Goal: Transaction & Acquisition: Download file/media

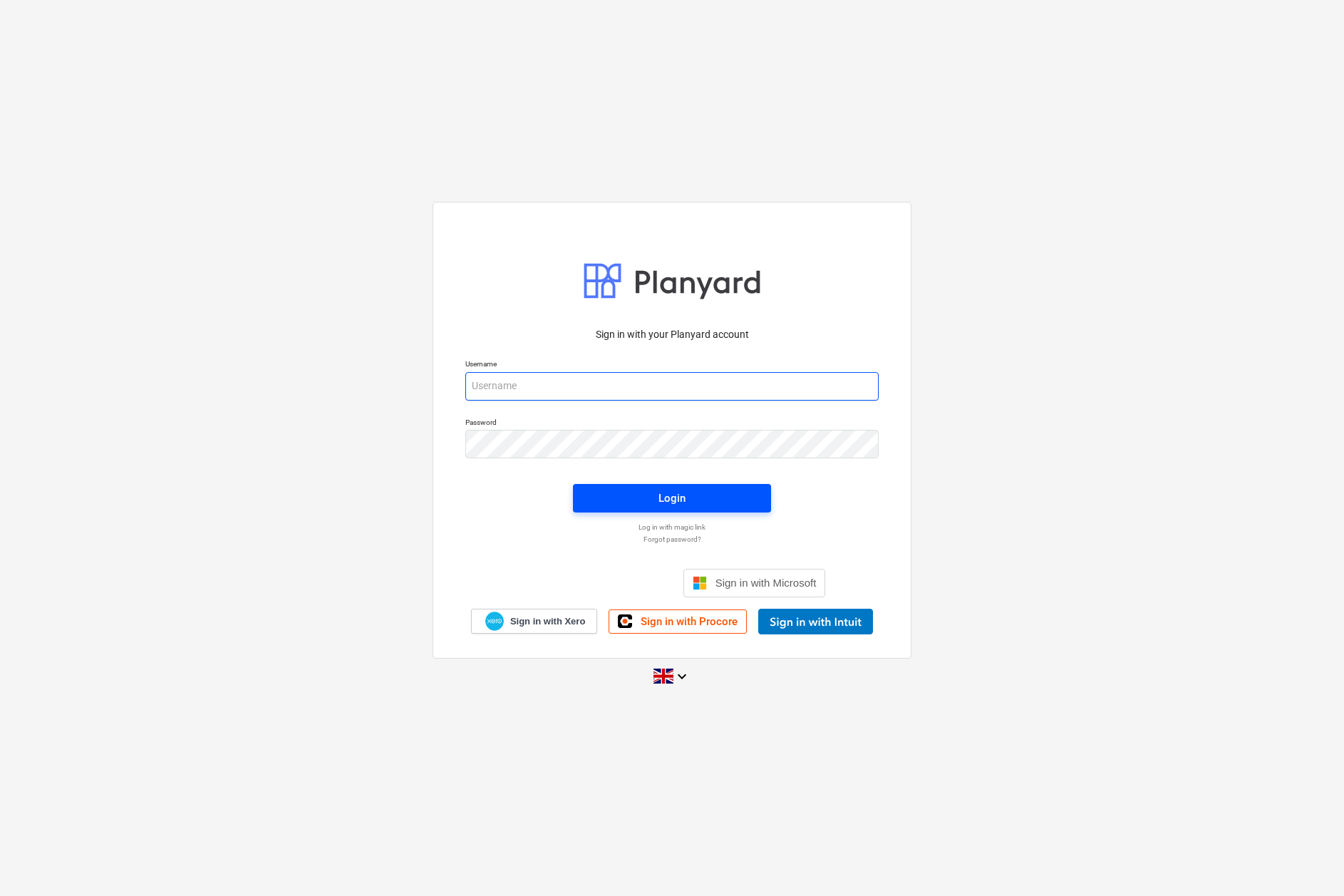
type input "[PERSON_NAME][EMAIL_ADDRESS][DOMAIN_NAME]"
click at [683, 509] on button "Login" at bounding box center [672, 498] width 198 height 28
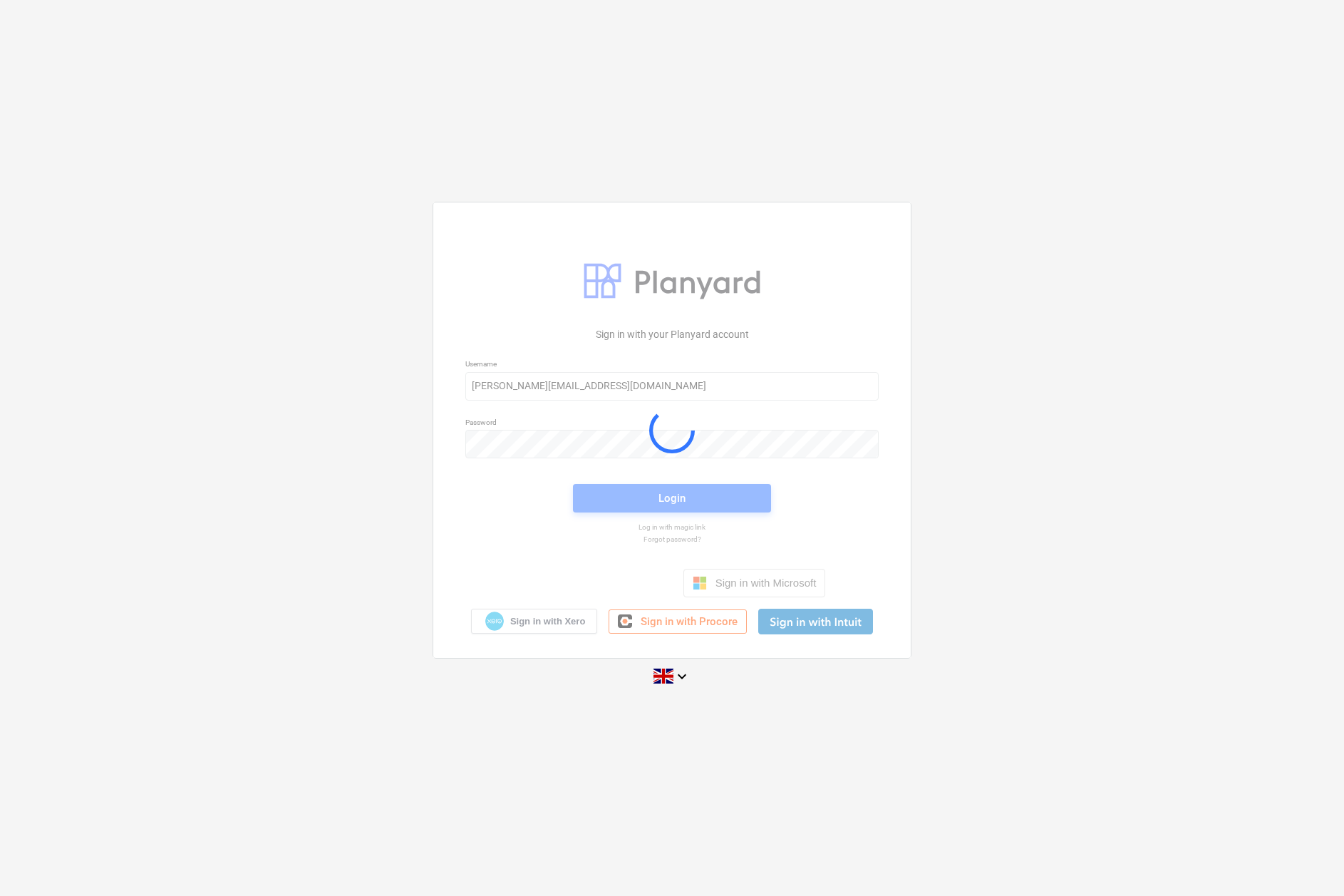
click at [682, 499] on div at bounding box center [672, 430] width 478 height 455
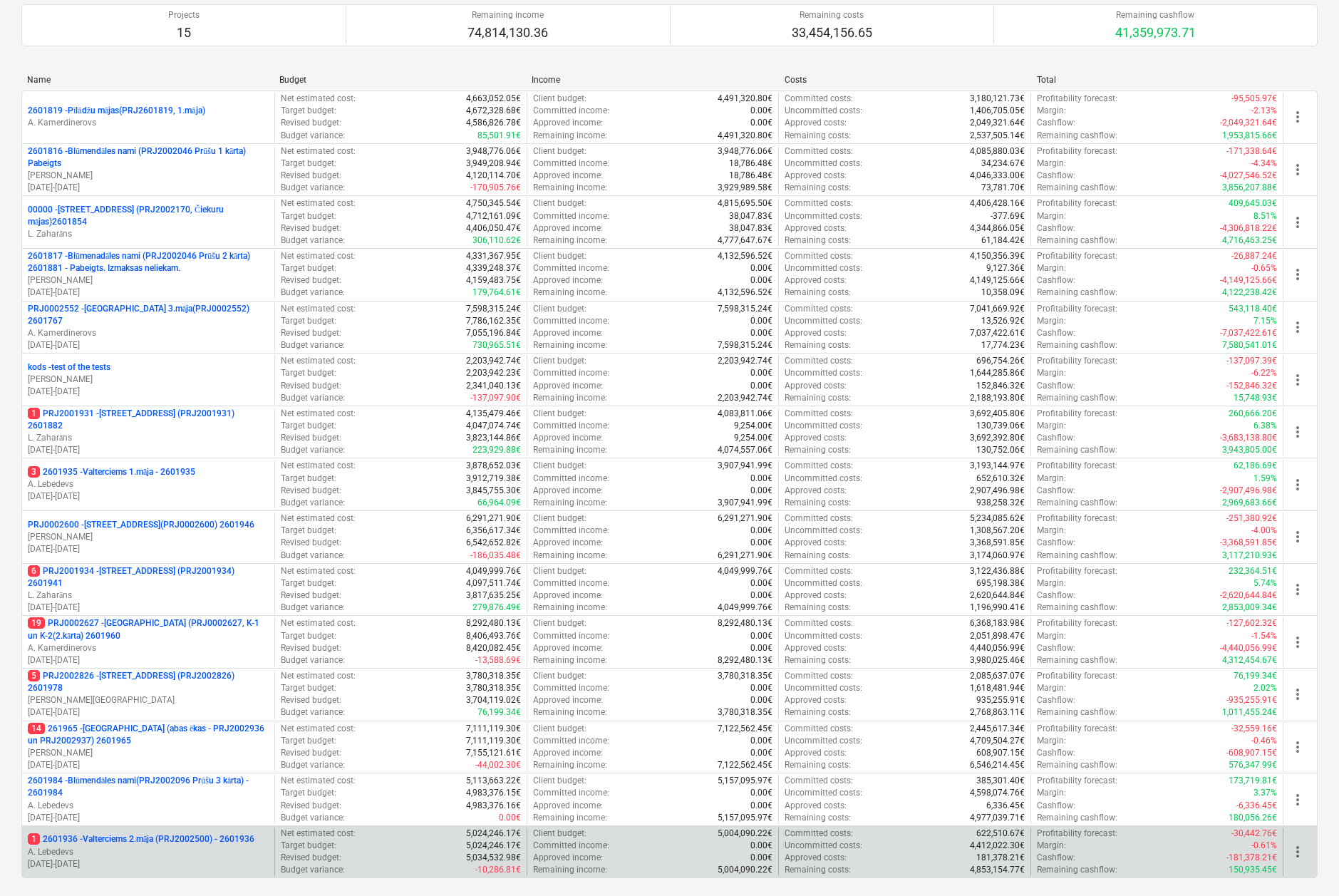
scroll to position [165, 0]
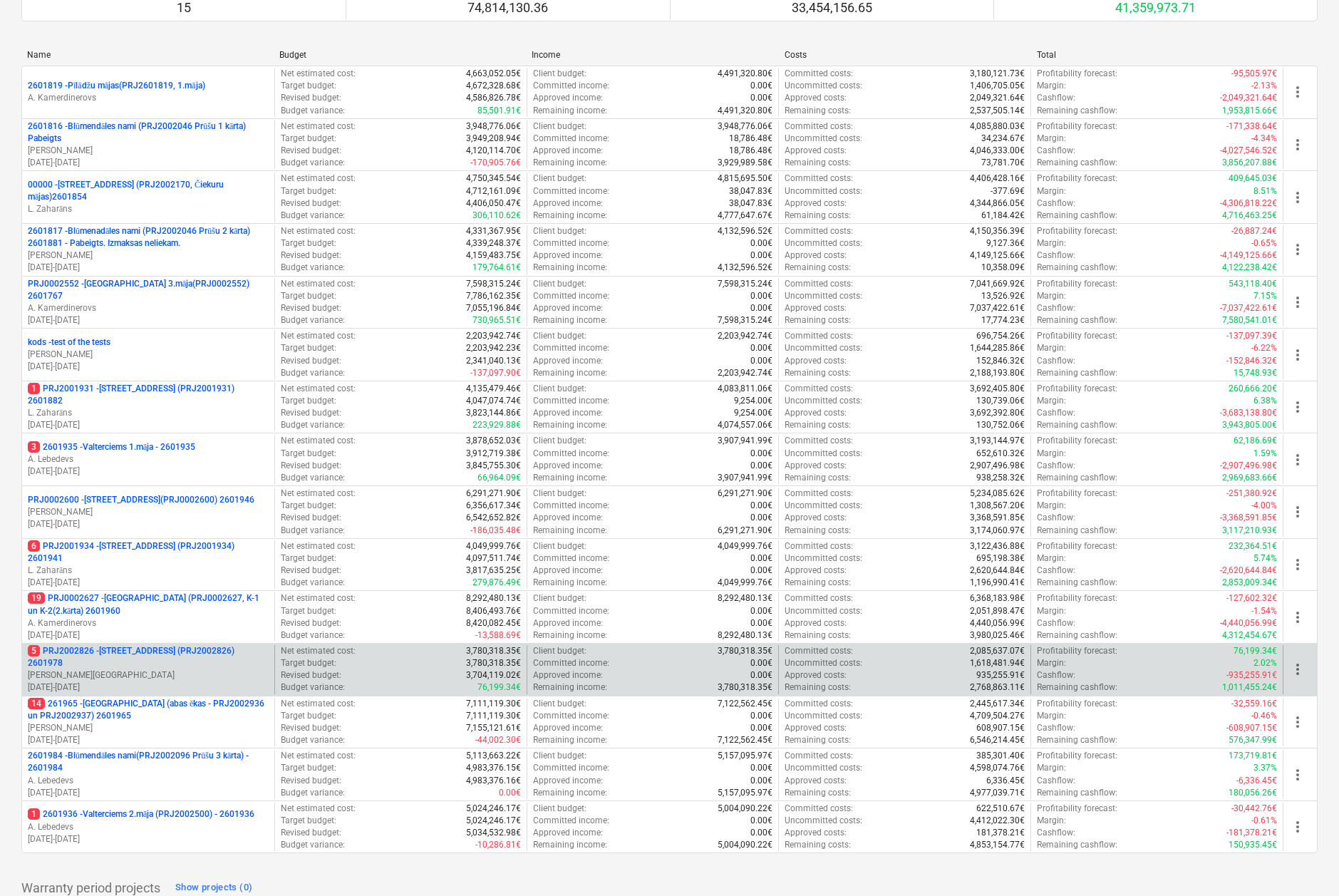
click at [154, 670] on p "[PERSON_NAME][GEOGRAPHIC_DATA]" at bounding box center [149, 675] width 241 height 12
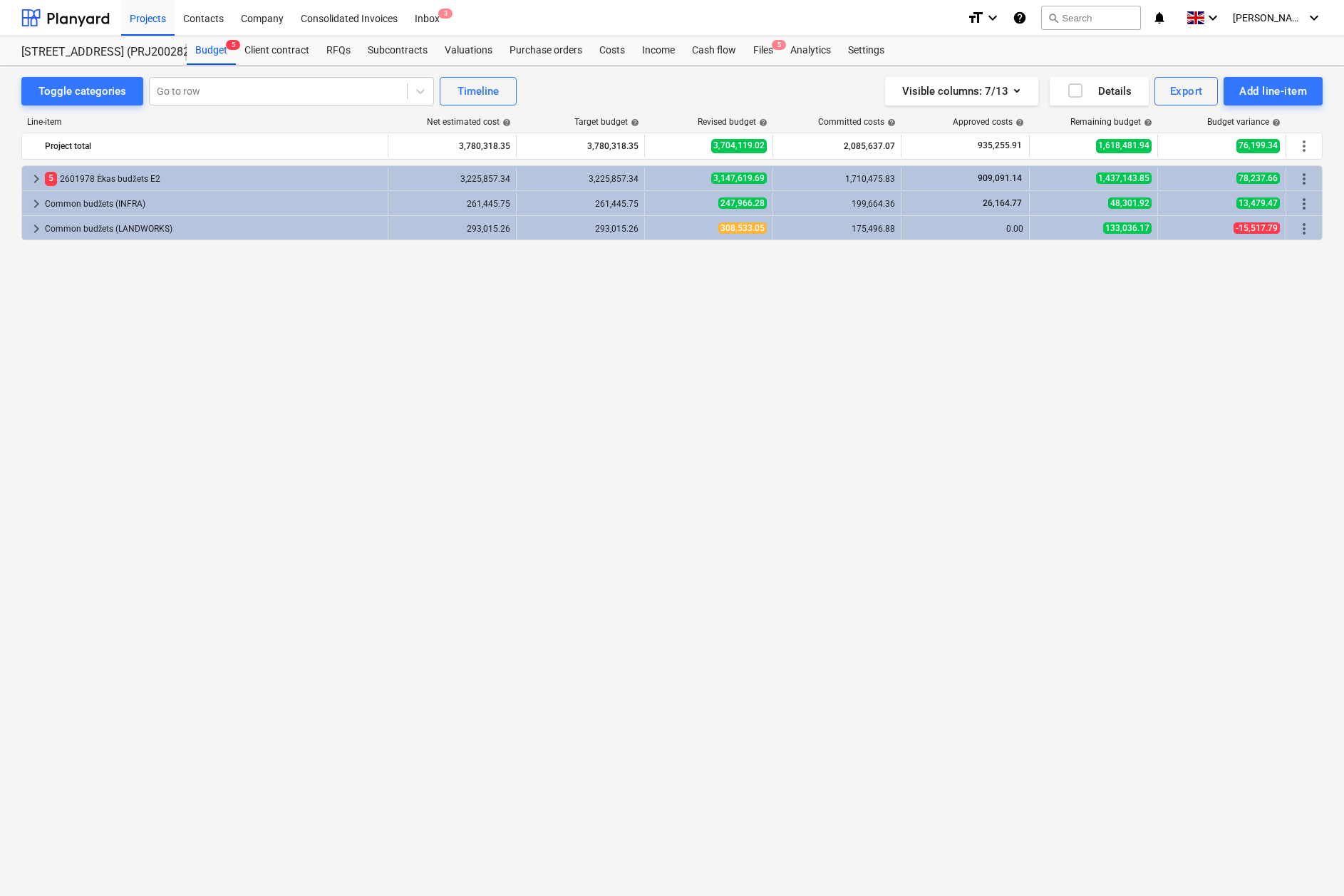
click at [498, 426] on div "keyboard_arrow_right 5 2601978 Ēkas budžets E2 3,225,857.34 3,225,857.34 3,147,…" at bounding box center [672, 501] width 1302 height 671
click at [691, 49] on div "Cash flow" at bounding box center [714, 51] width 61 height 28
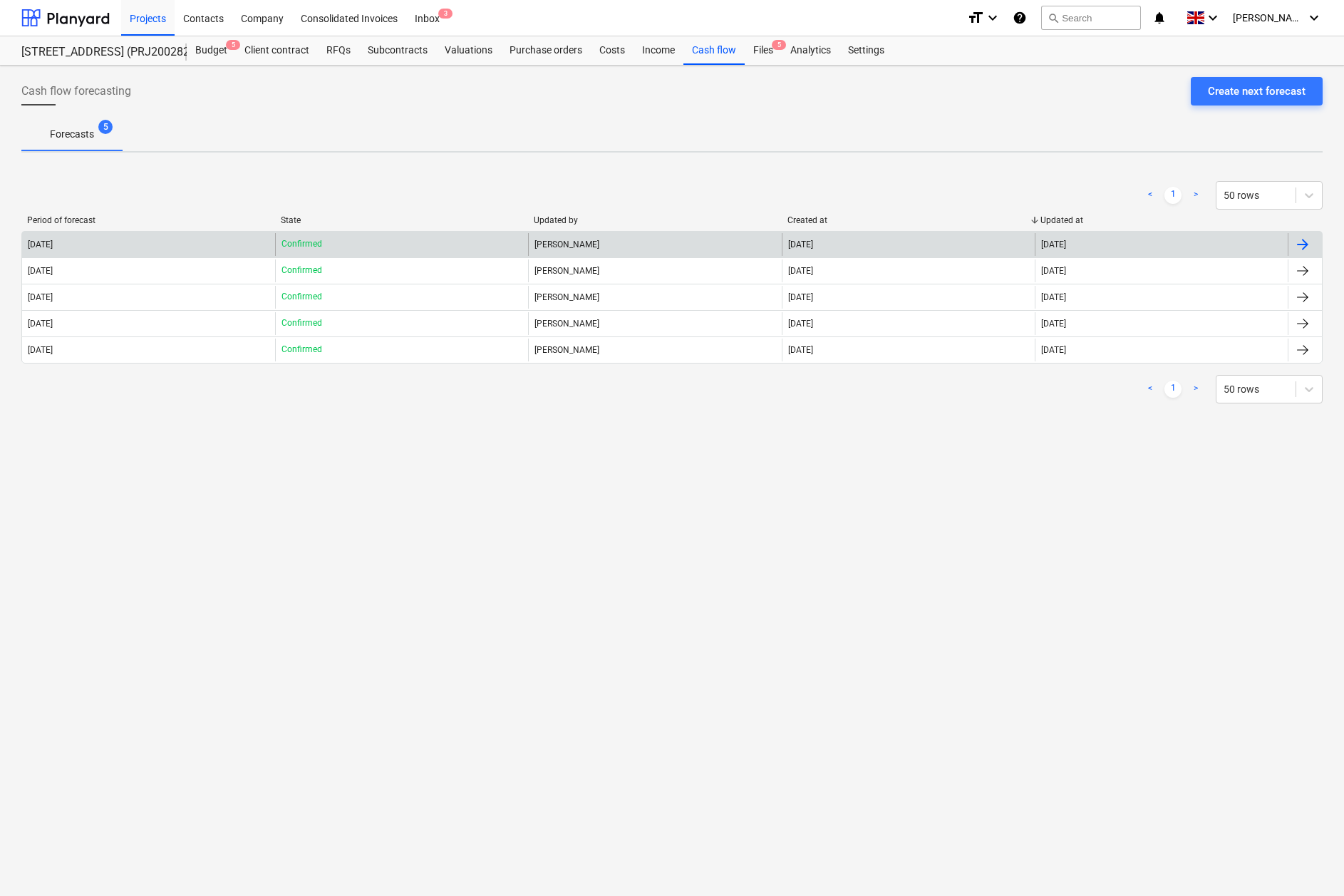
click at [163, 248] on div "[DATE]" at bounding box center [148, 244] width 253 height 23
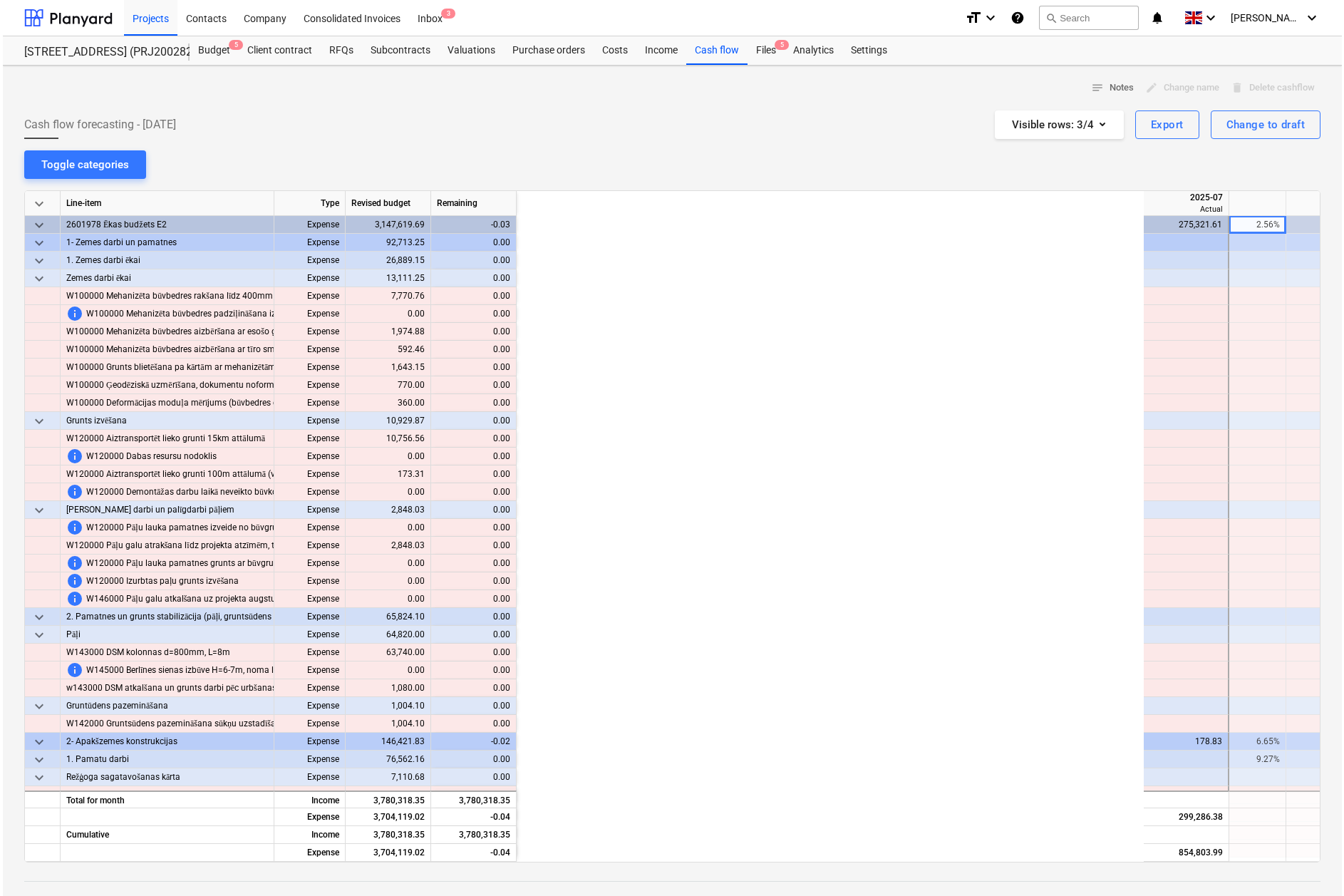
scroll to position [0, 713]
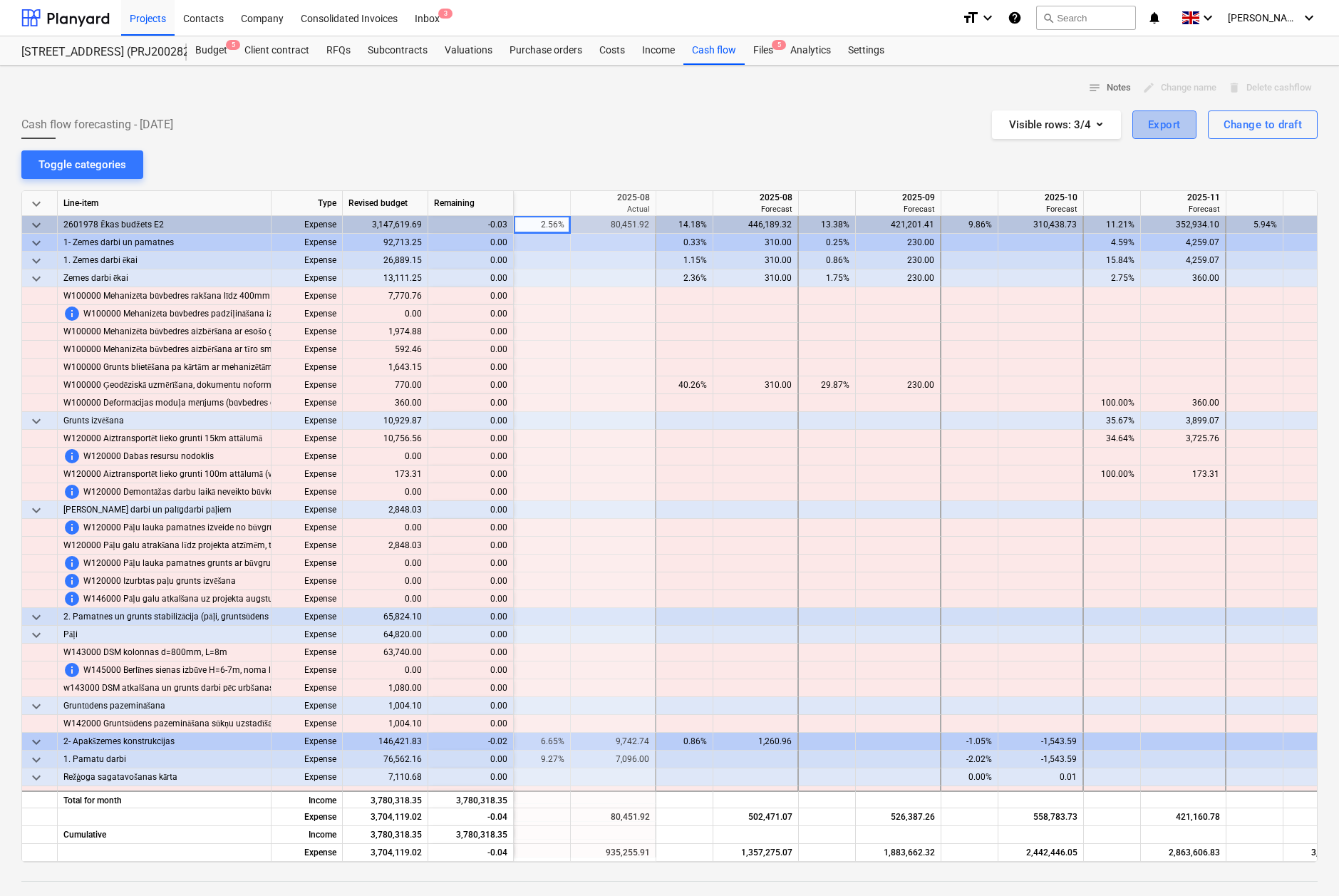
click at [1167, 124] on div "Export" at bounding box center [1164, 125] width 33 height 19
click at [1028, 165] on div "Download XLSX" at bounding box center [1082, 160] width 228 height 25
click at [37, 205] on span "keyboard_arrow_down" at bounding box center [37, 204] width 17 height 17
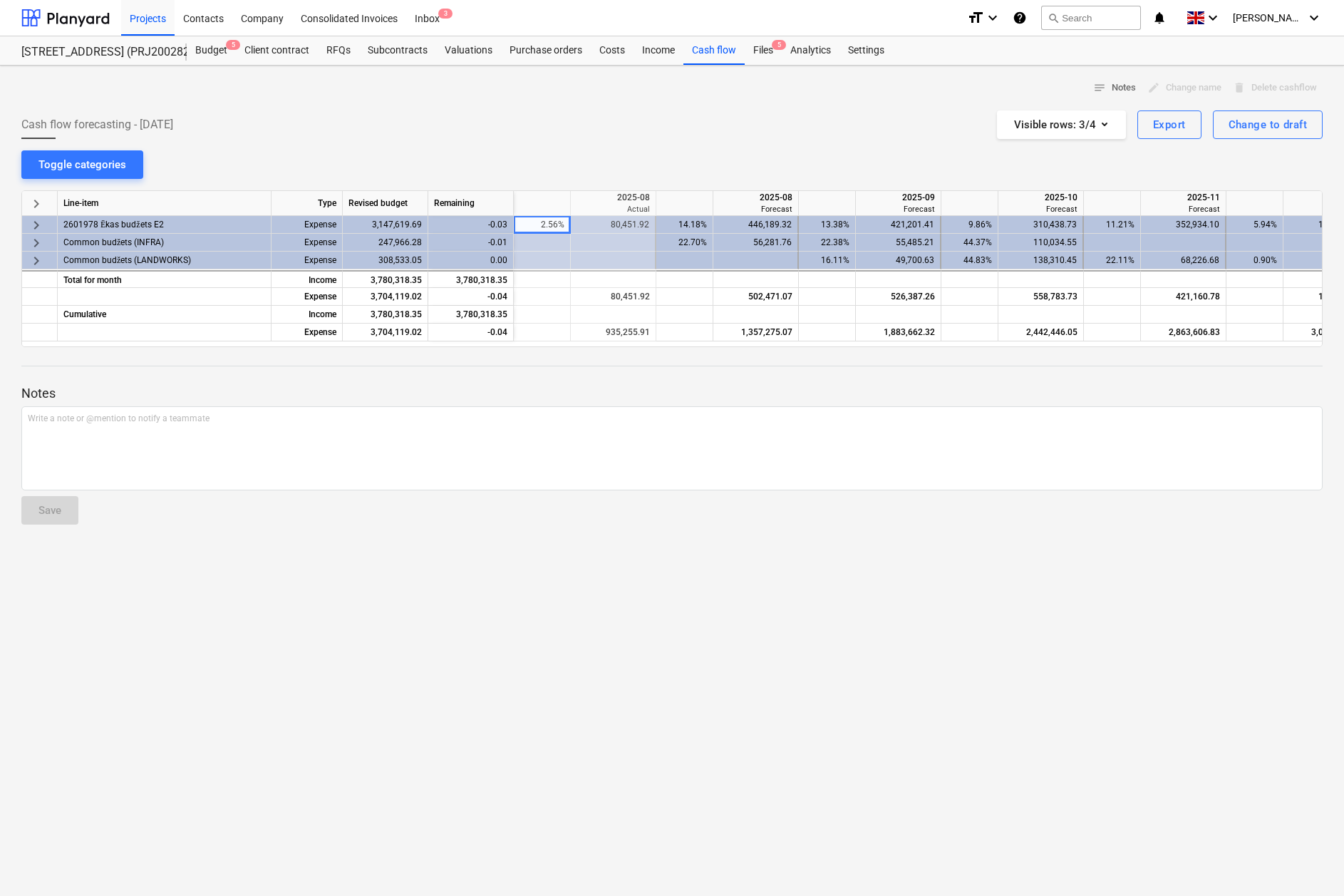
click at [652, 545] on div "notes Notes edit Change name delete Delete cashflow Cash flow forecasting - [DA…" at bounding box center [672, 480] width 1344 height 830
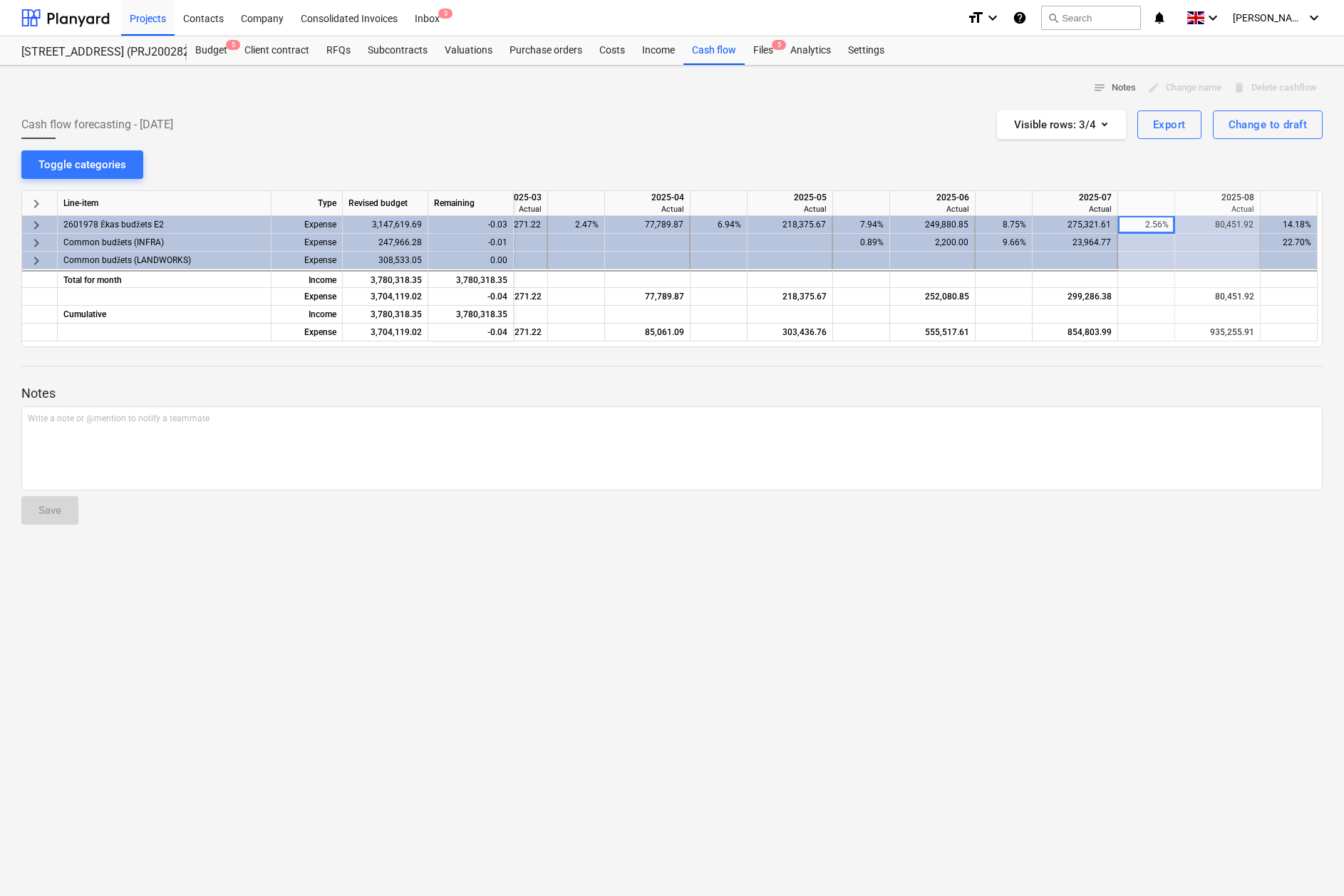
scroll to position [0, 0]
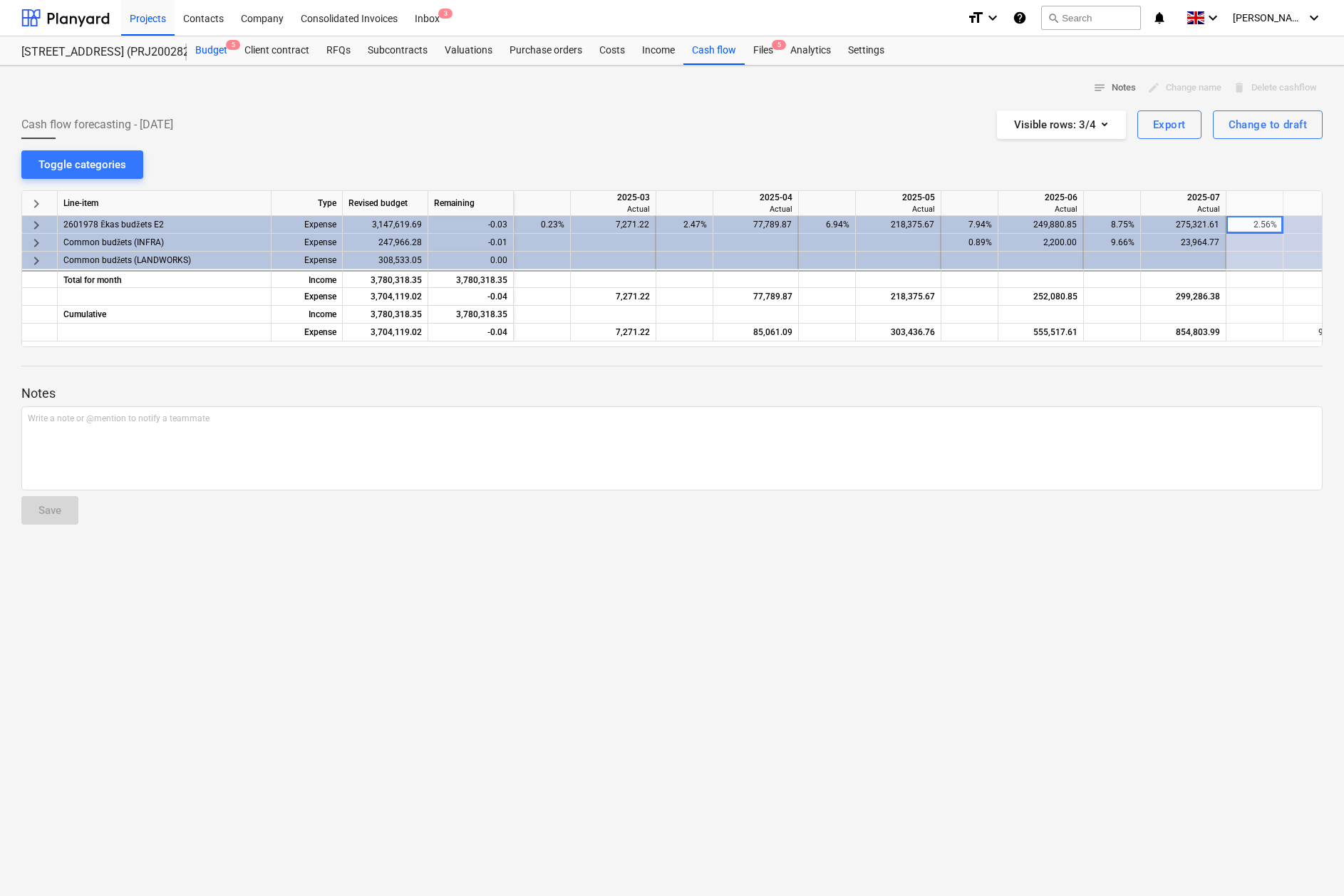
click at [202, 50] on div "Budget 5" at bounding box center [212, 51] width 49 height 28
